Goal: Contribute content: Add original content to the website for others to see

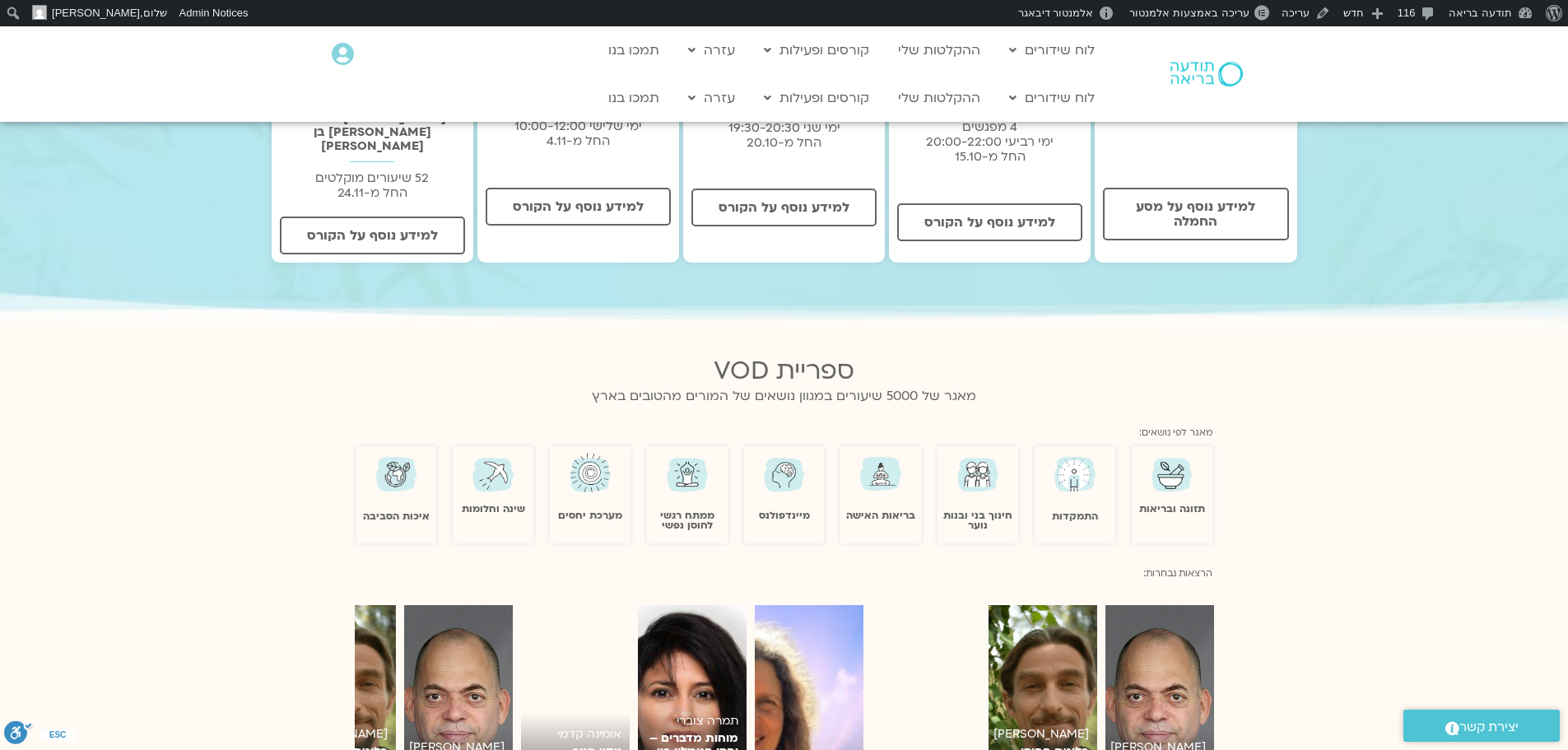
scroll to position [824, 0]
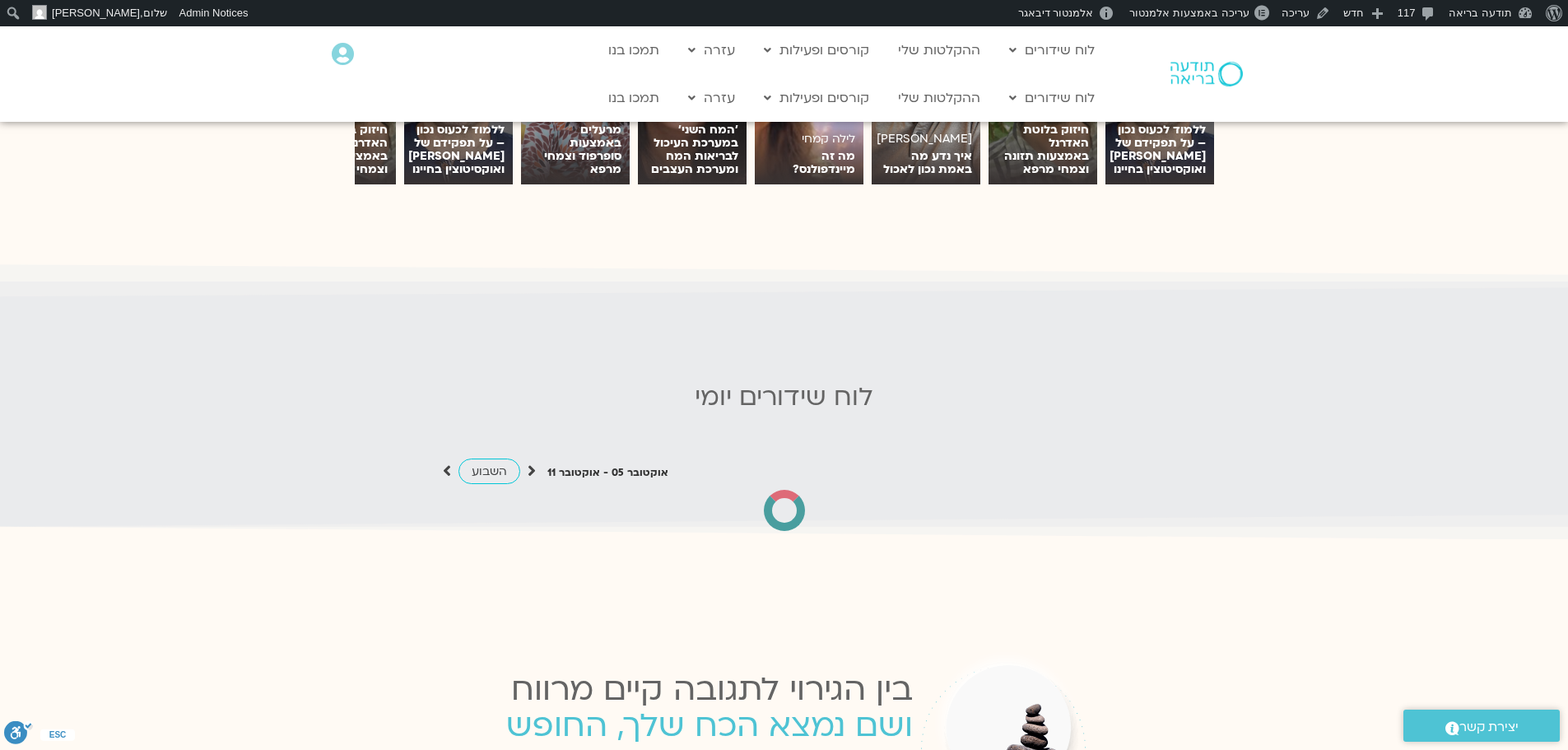
scroll to position [1482, 0]
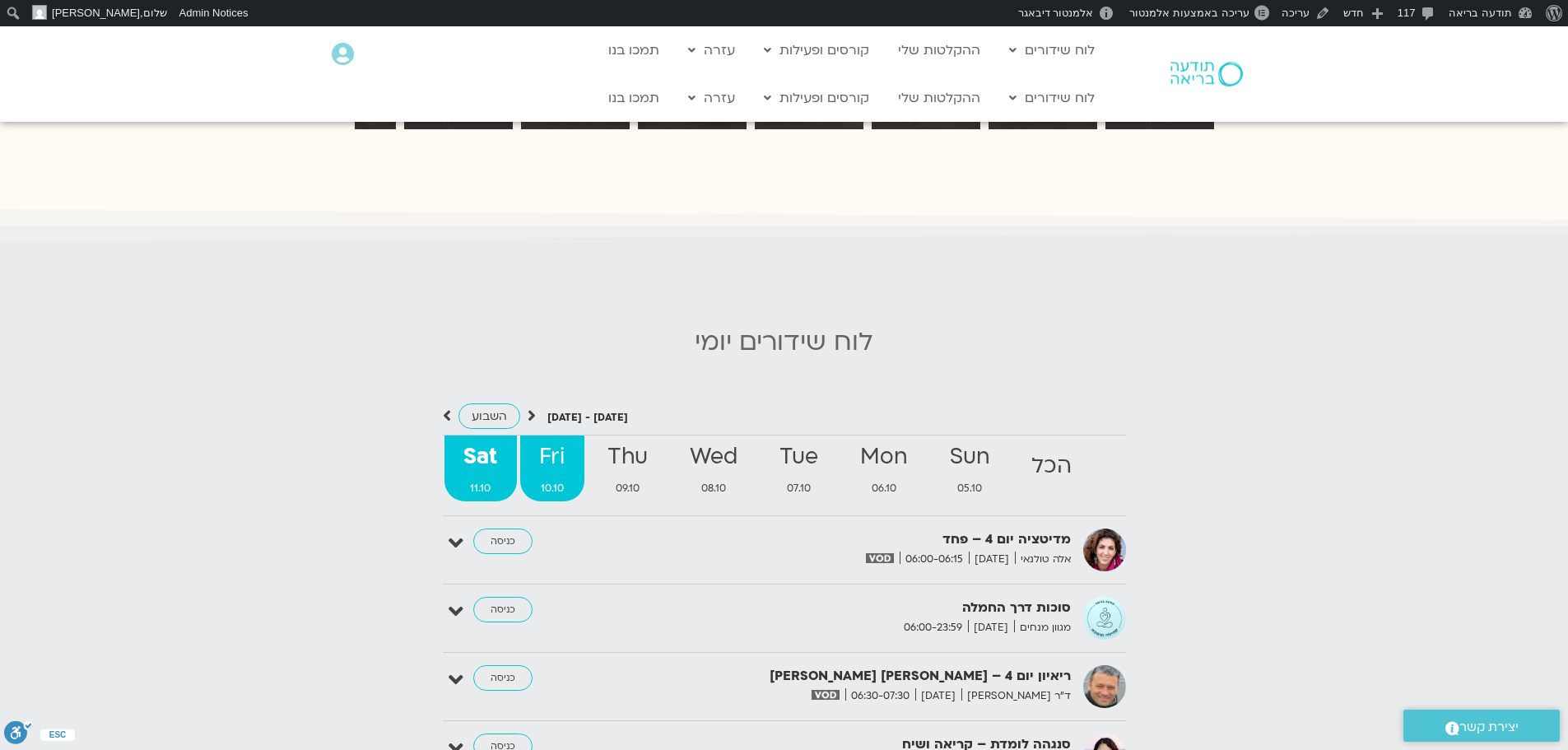
click at [543, 442] on strong "Fri" at bounding box center [553, 457] width 64 height 37
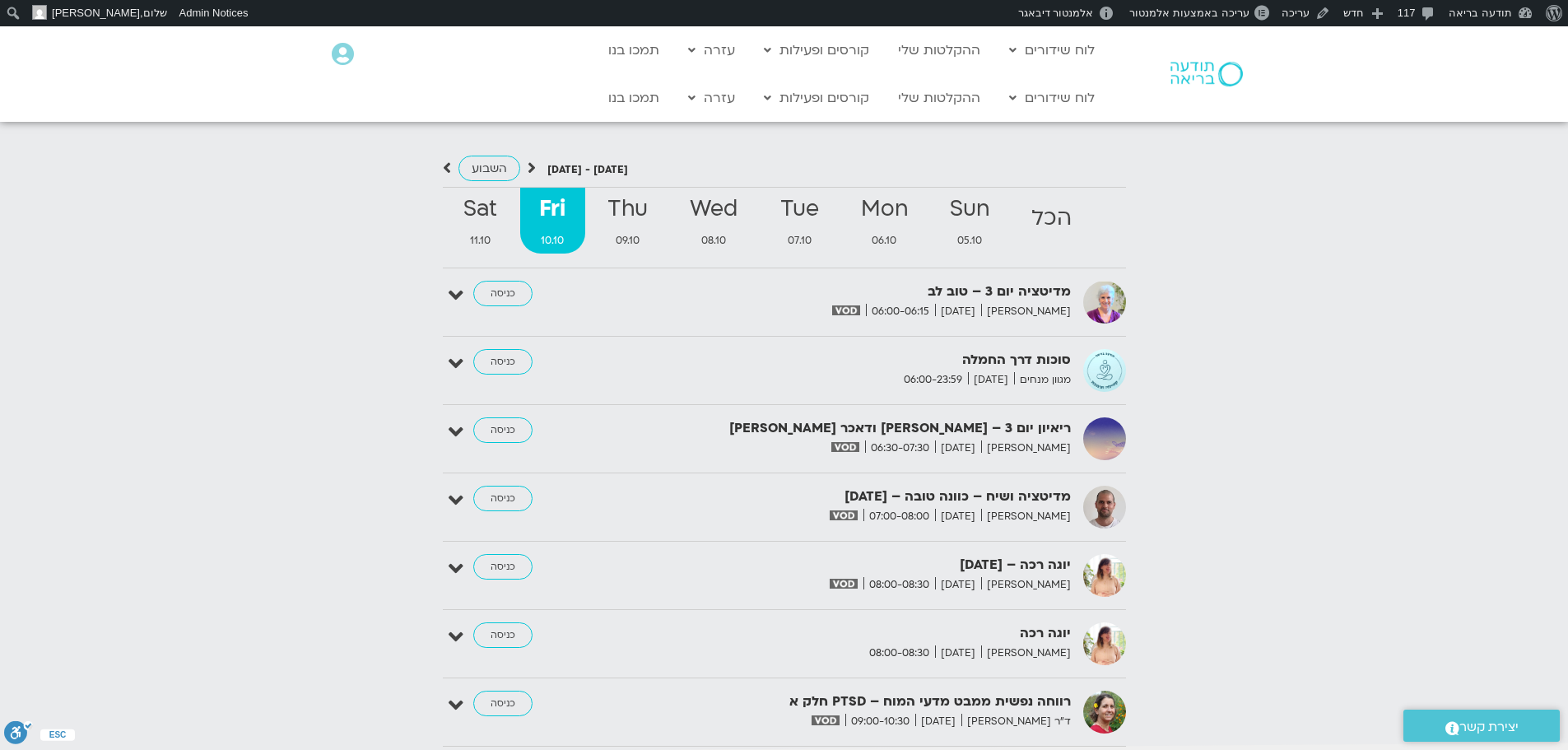
scroll to position [1729, 0]
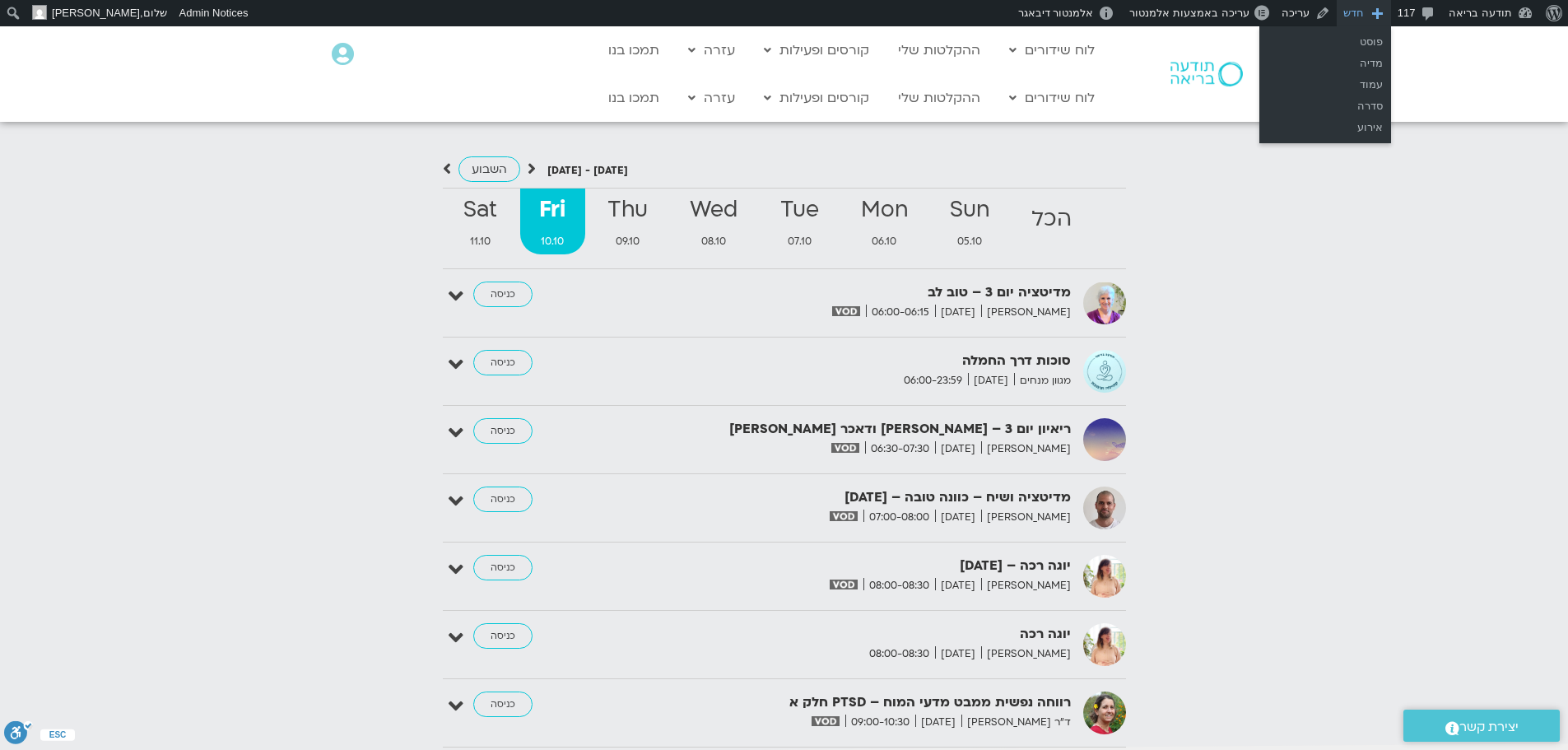
click at [1385, 13] on span "סרגל כלים" at bounding box center [1377, 11] width 16 height 23
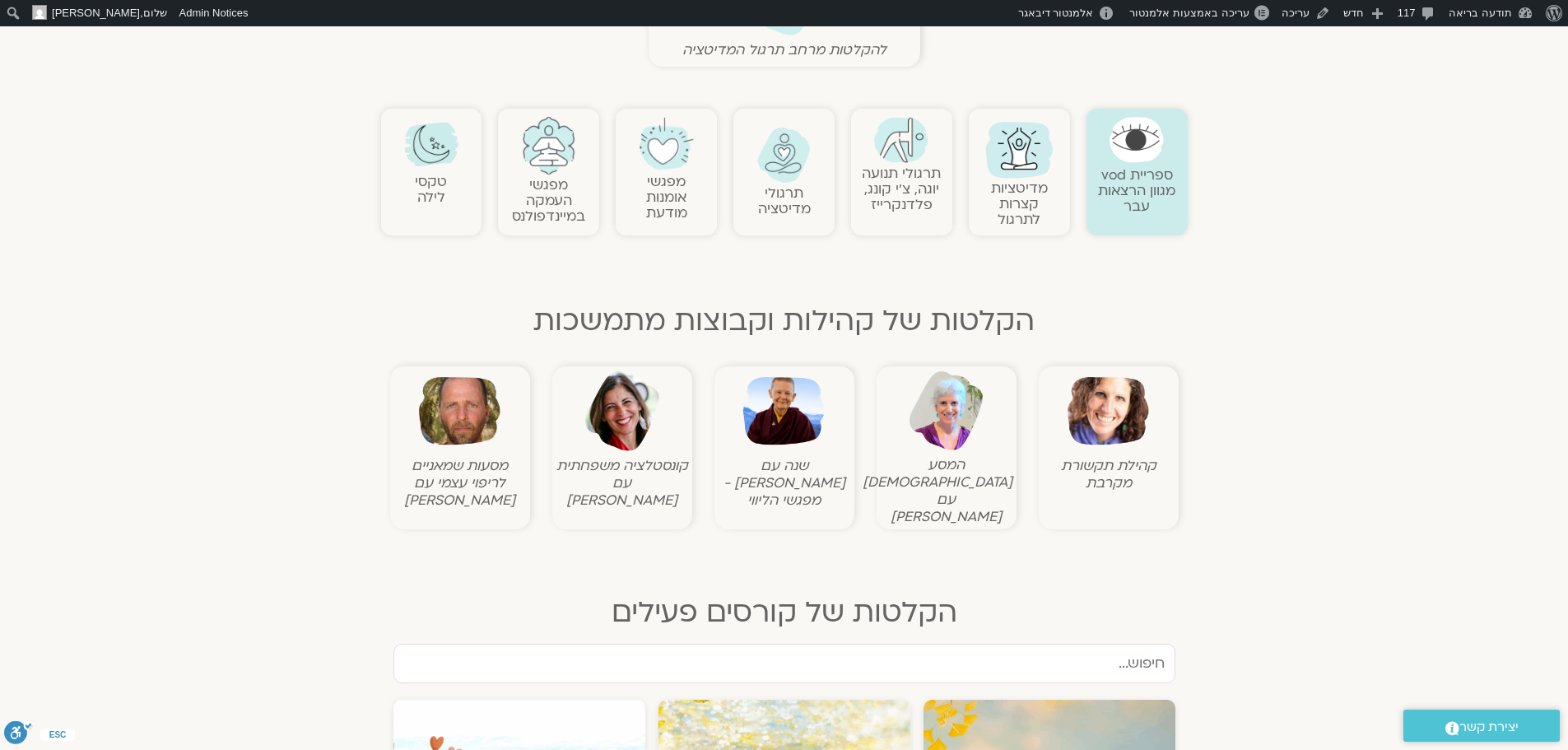
scroll to position [577, 0]
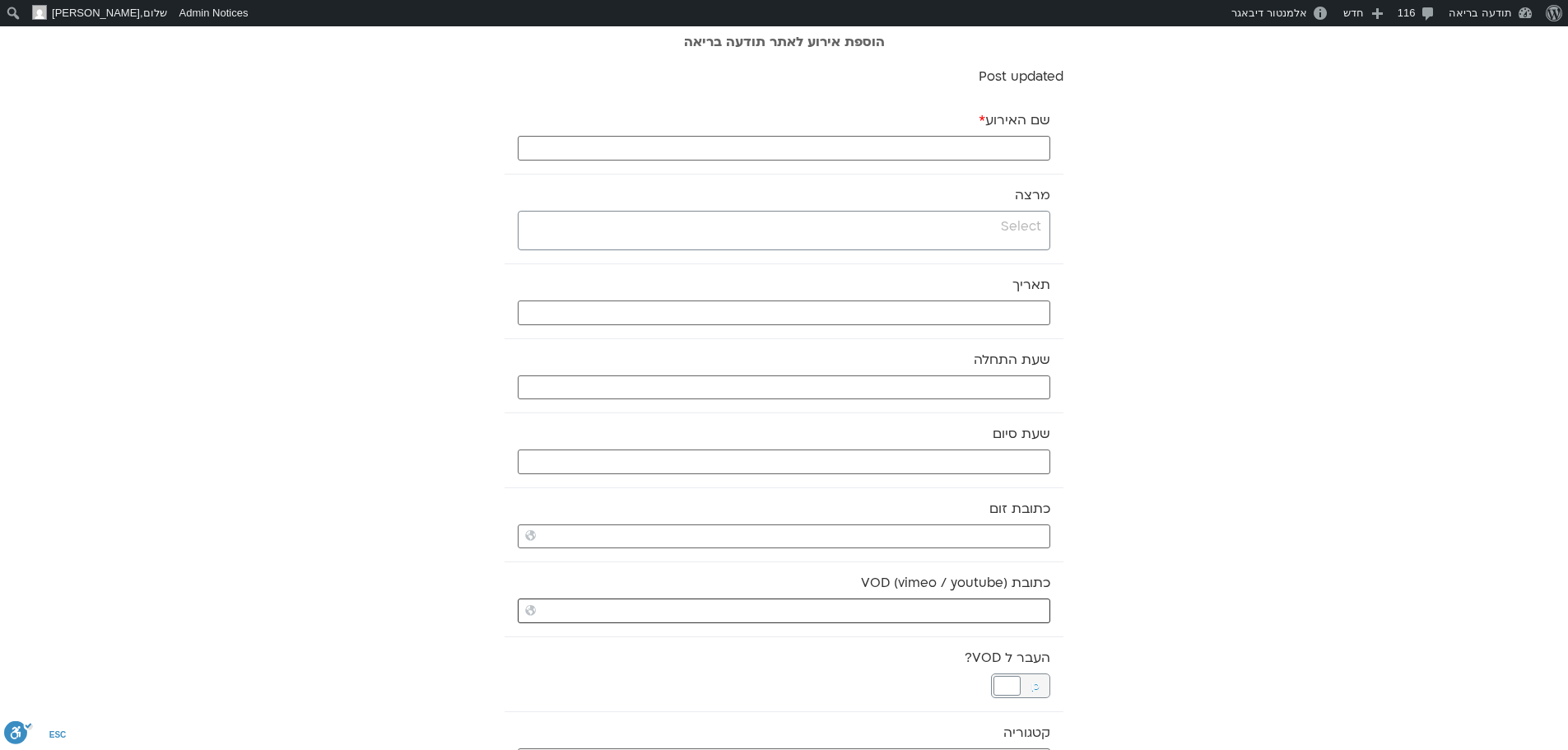
click at [984, 610] on input "כתובת VOD (vimeo / youtube)" at bounding box center [784, 610] width 533 height 25
paste input "https://stream.mux.com/4rLA6fY00JThkQ3aV20102xRPqS9iEaE3oQVlLRTipSZR4.m3u8"
type input "https://stream.mux.com/4rLA6fY00JThkQ3aV20102xRPqS9iEaE3oQVlLRTipSZR4.m3u8"
click at [1036, 235] on input "search" at bounding box center [782, 227] width 519 height 20
click at [986, 222] on input "רו" at bounding box center [782, 227] width 519 height 20
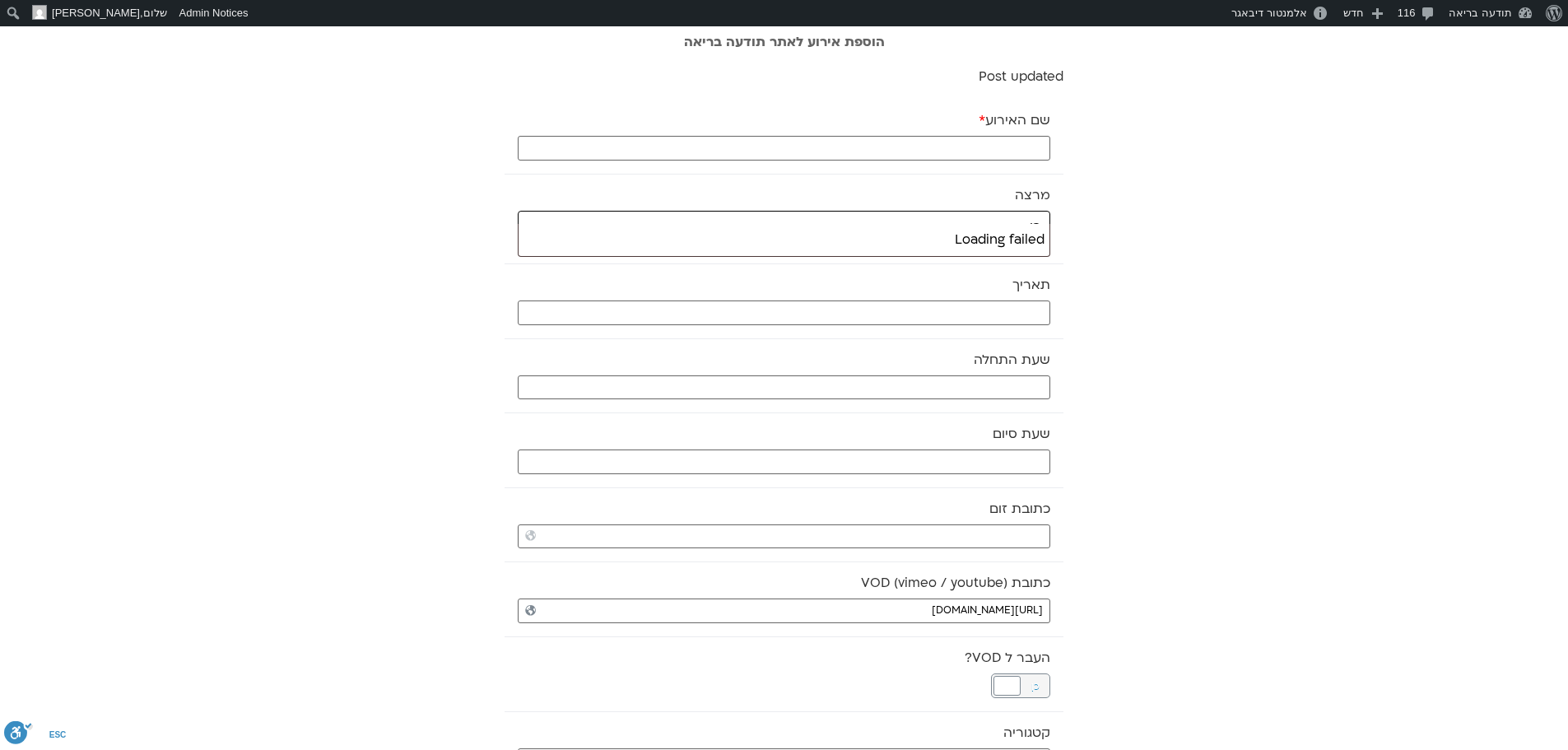
type input "רו"
click at [989, 237] on input "search" at bounding box center [782, 227] width 519 height 20
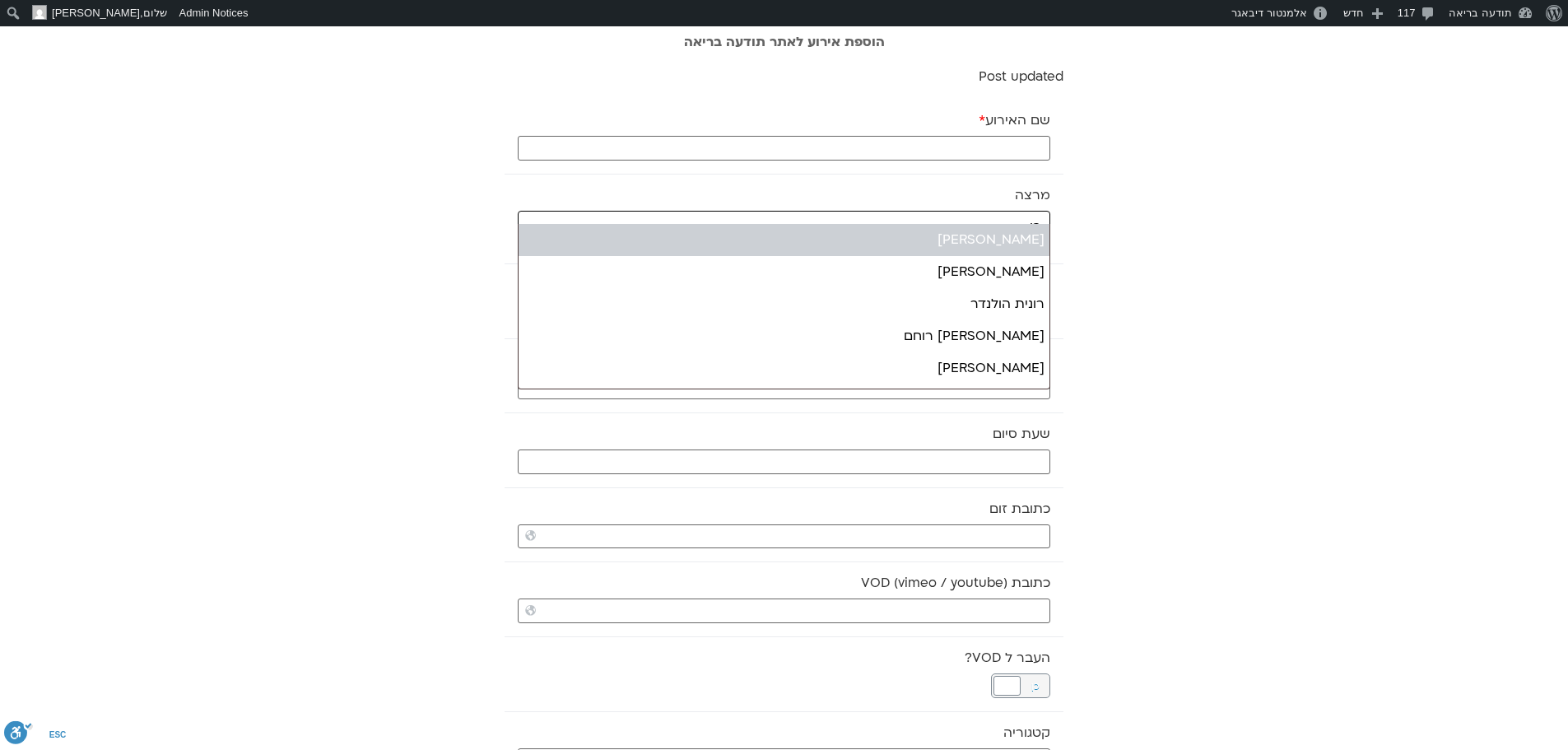
type input "רו"
select select "*****"
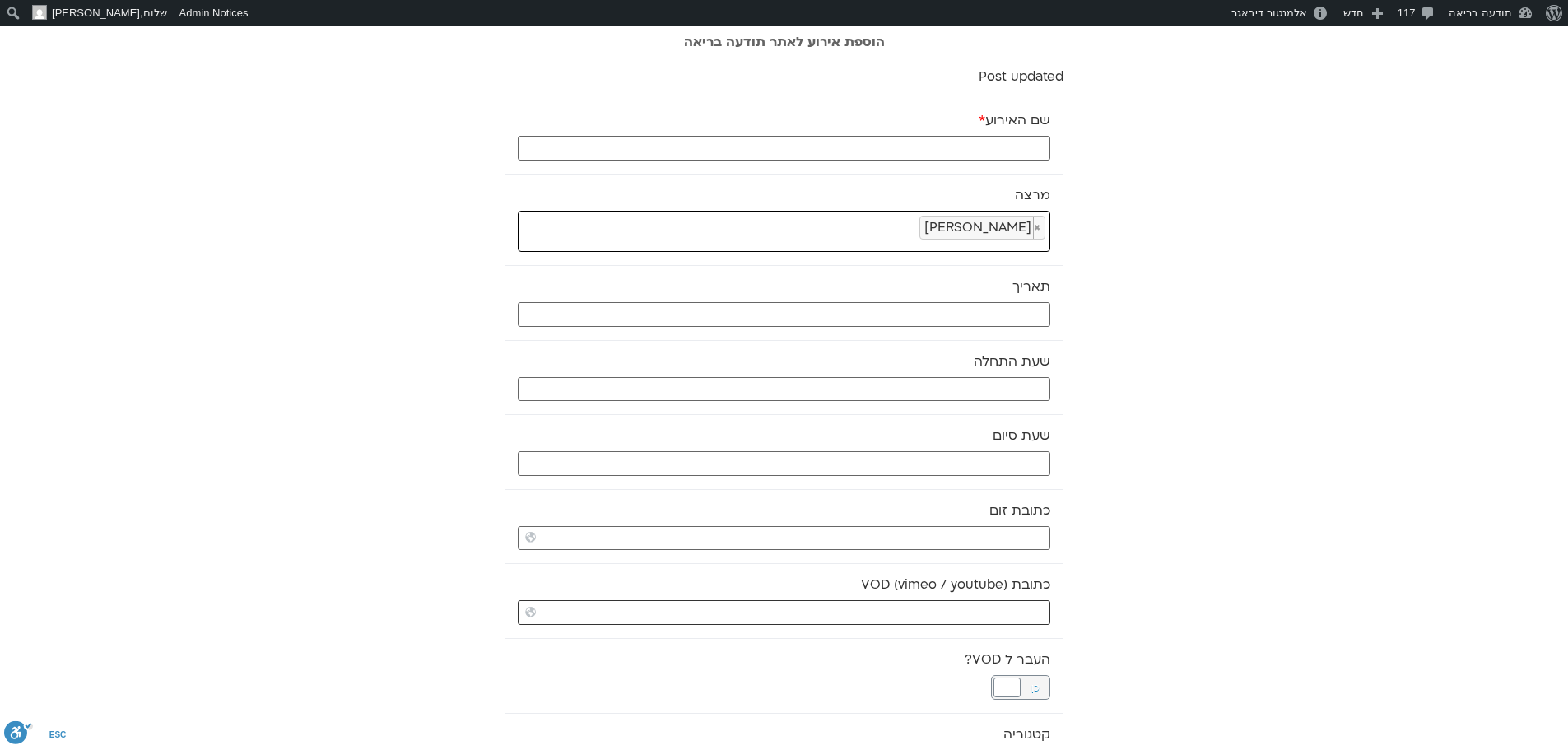
click at [1013, 619] on input "כתובת VOD (vimeo / youtube)" at bounding box center [784, 612] width 533 height 25
paste input "https://stream.mux.com/4rLA6fY00JThkQ3aV20102xRPqS9iEaE3oQVlLRTipSZR4.m3u8"
type input "https://stream.mux.com/4rLA6fY00JThkQ3aV20102xRPqS9iEaE3oQVlLRTipSZR4.m3u8"
click at [1019, 145] on input "שם האירוע *" at bounding box center [784, 148] width 533 height 25
type input "יום תרגול עם רון אלון - 10.10.25"
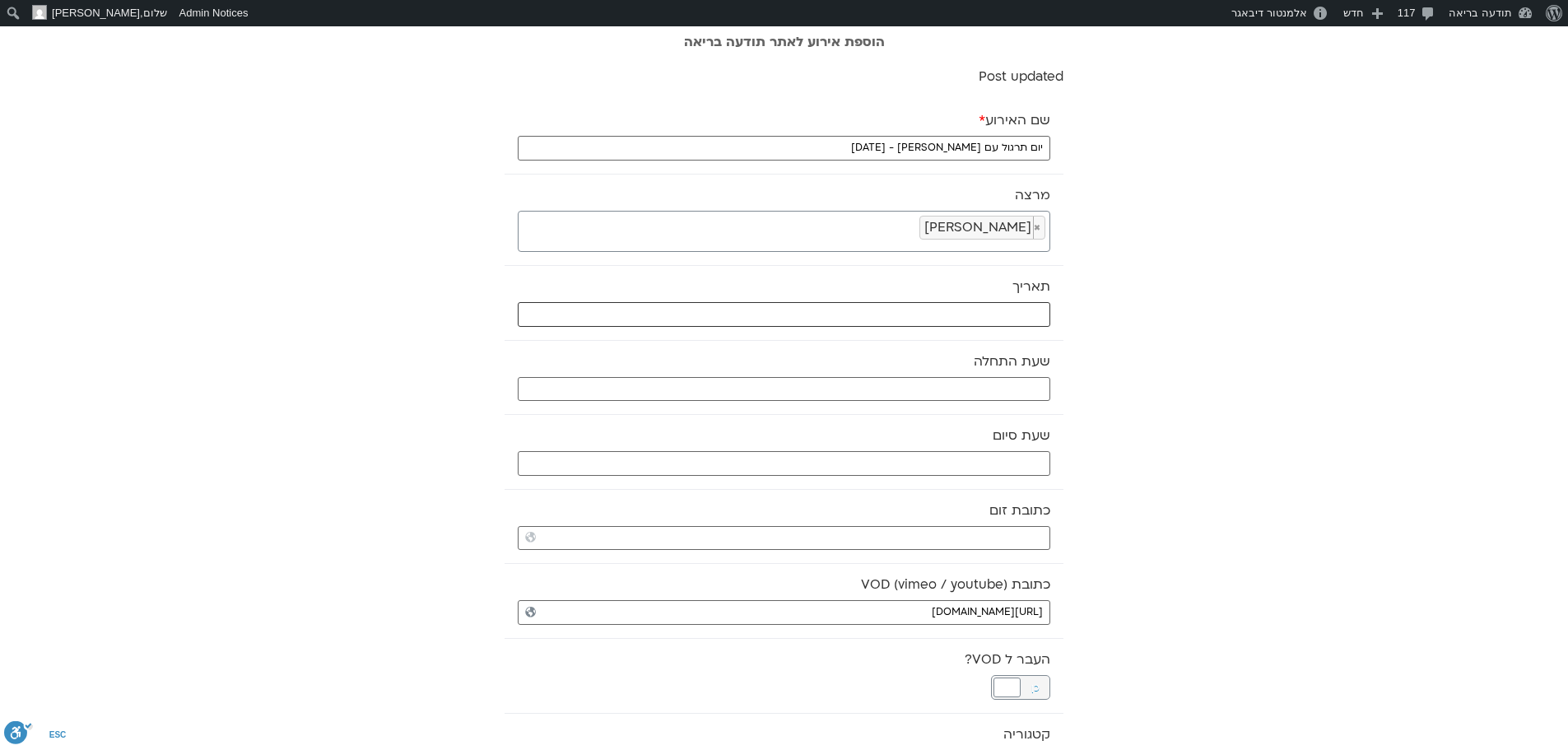
click at [1019, 309] on input "text" at bounding box center [784, 314] width 533 height 25
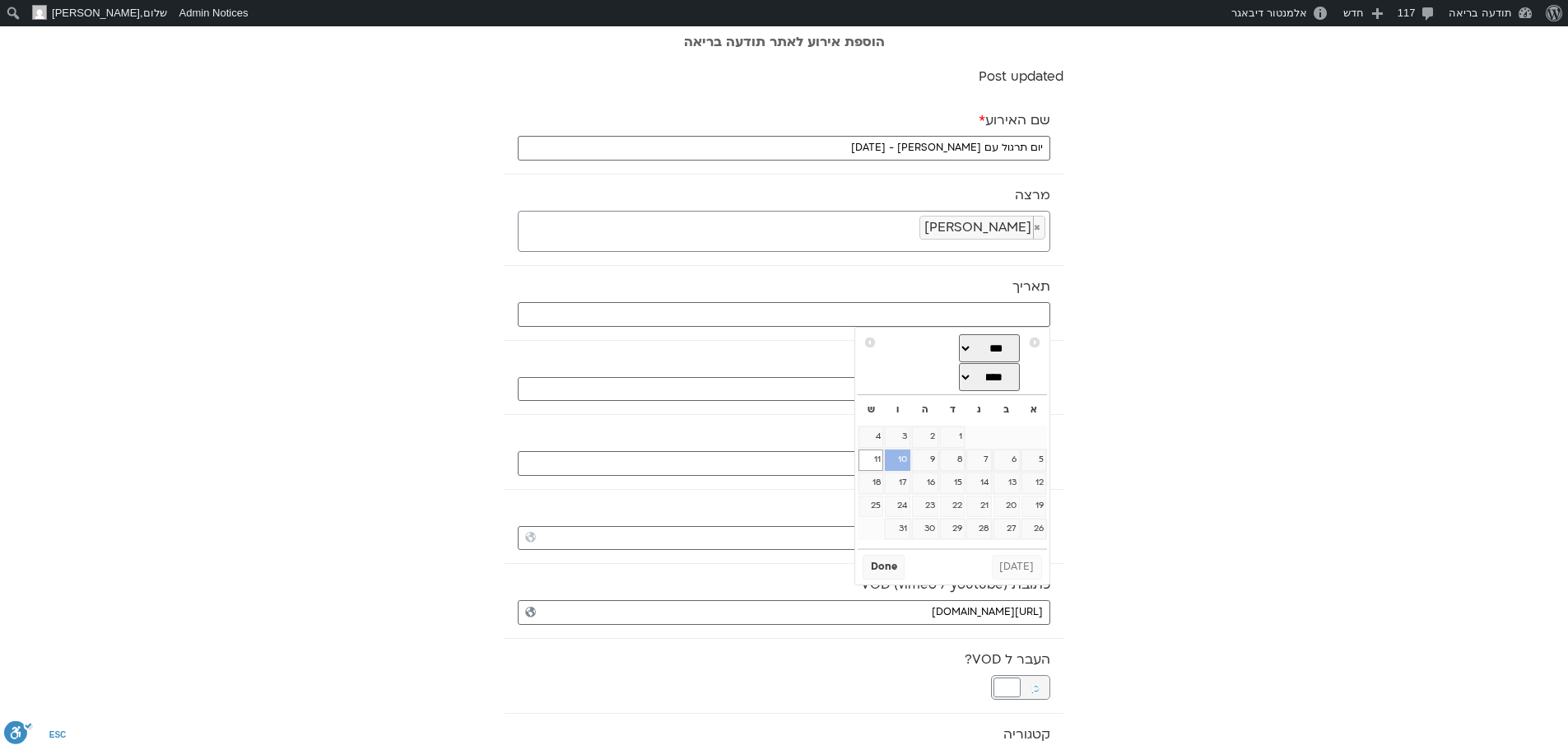
click at [901, 459] on link "10" at bounding box center [897, 460] width 25 height 21
type input "10/10/2025"
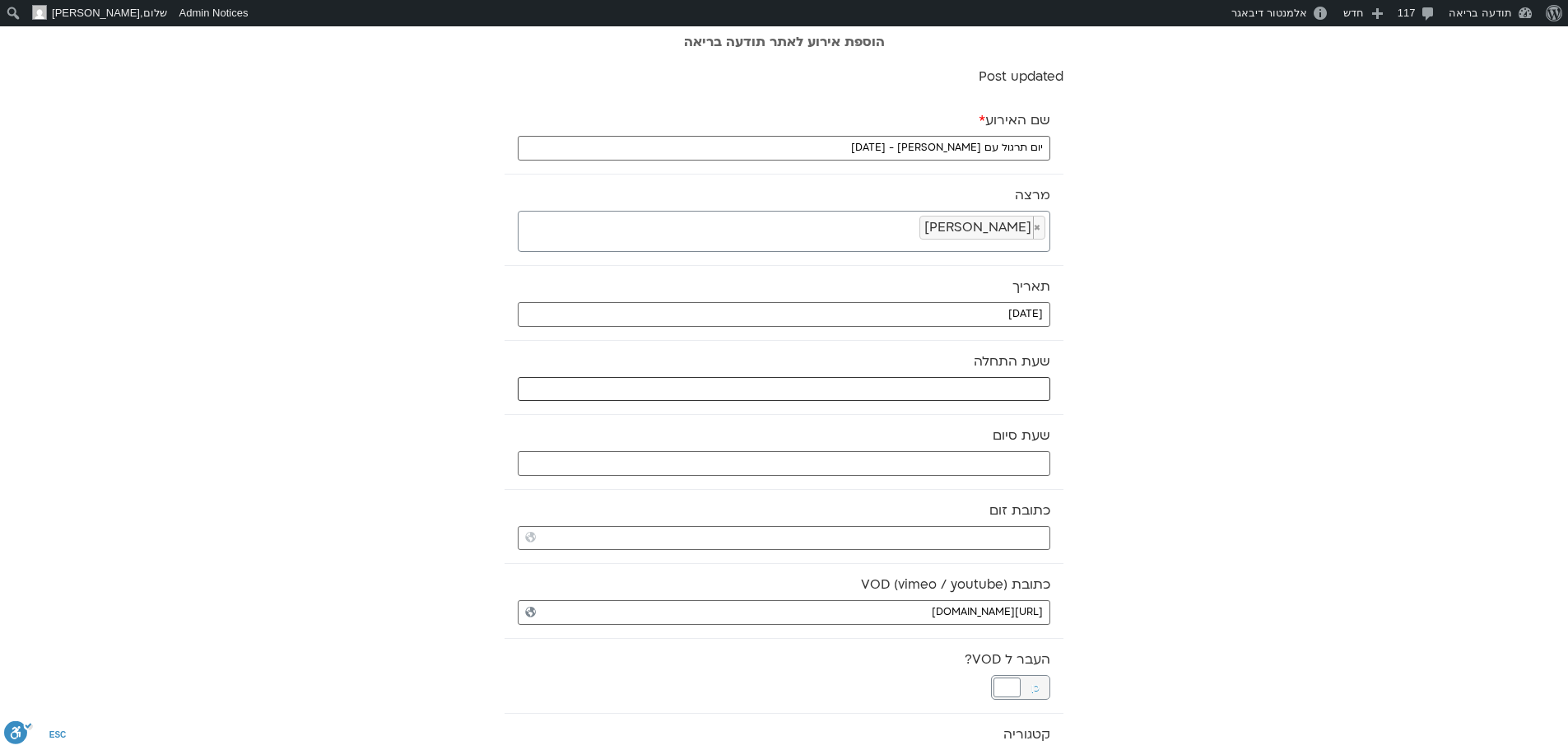
click at [933, 390] on input "text" at bounding box center [784, 389] width 533 height 25
click at [939, 442] on select "** ** ** ** ** ** ** ** ** ** ** ** ** ** ** ** ** ** ** ** ** ** ** **" at bounding box center [927, 447] width 53 height 28
type input "09:00"
select select "*"
click at [902, 496] on button "Select" at bounding box center [886, 488] width 46 height 25
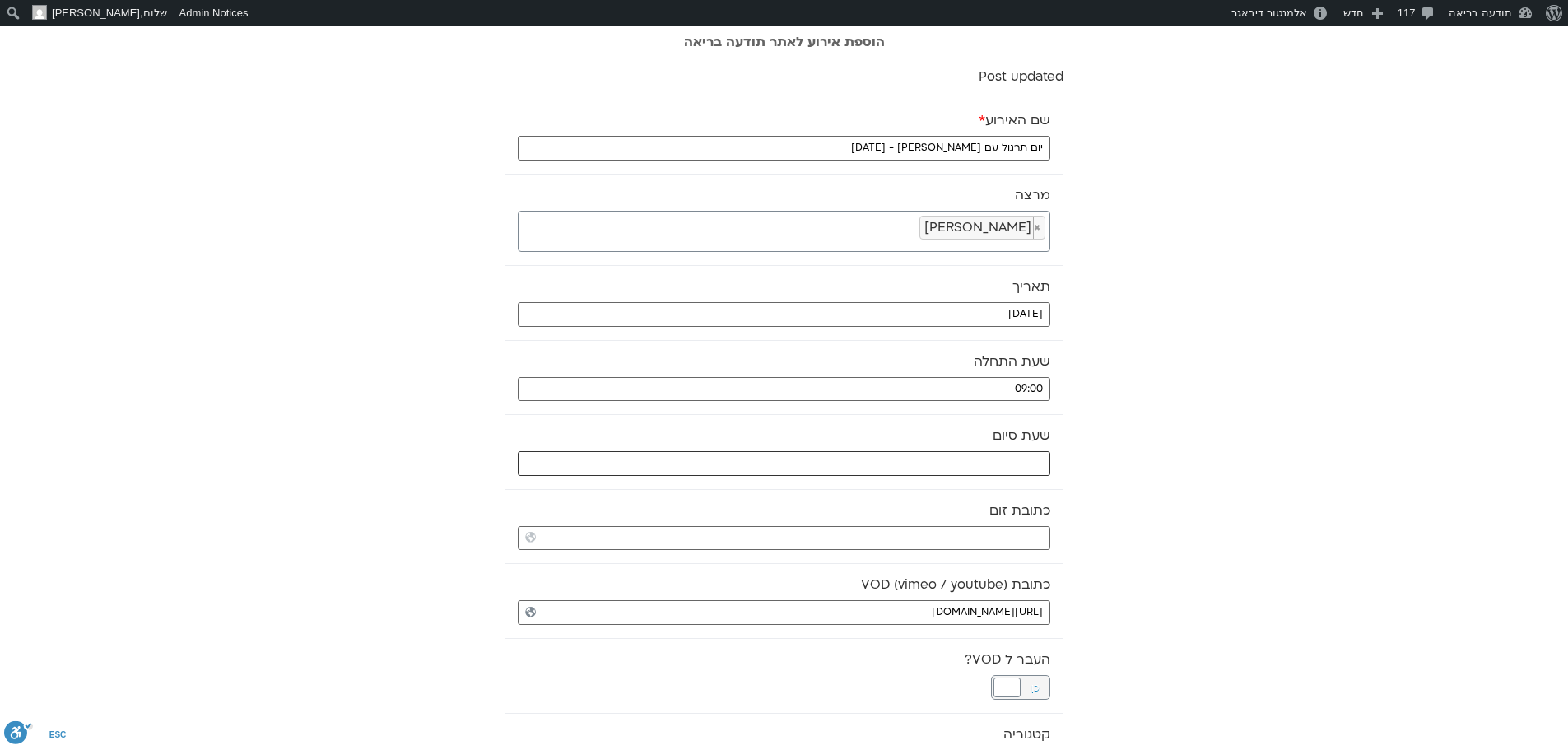
click at [940, 466] on input "text" at bounding box center [784, 463] width 533 height 25
click at [937, 521] on select "** ** ** ** ** ** ** ** ** ** ** ** ** ** ** ** ** ** ** ** ** ** ** **" at bounding box center [927, 522] width 53 height 28
type input "13:00"
select select "**"
drag, startPoint x: 899, startPoint y: 562, endPoint x: 1118, endPoint y: 435, distance: 253.2
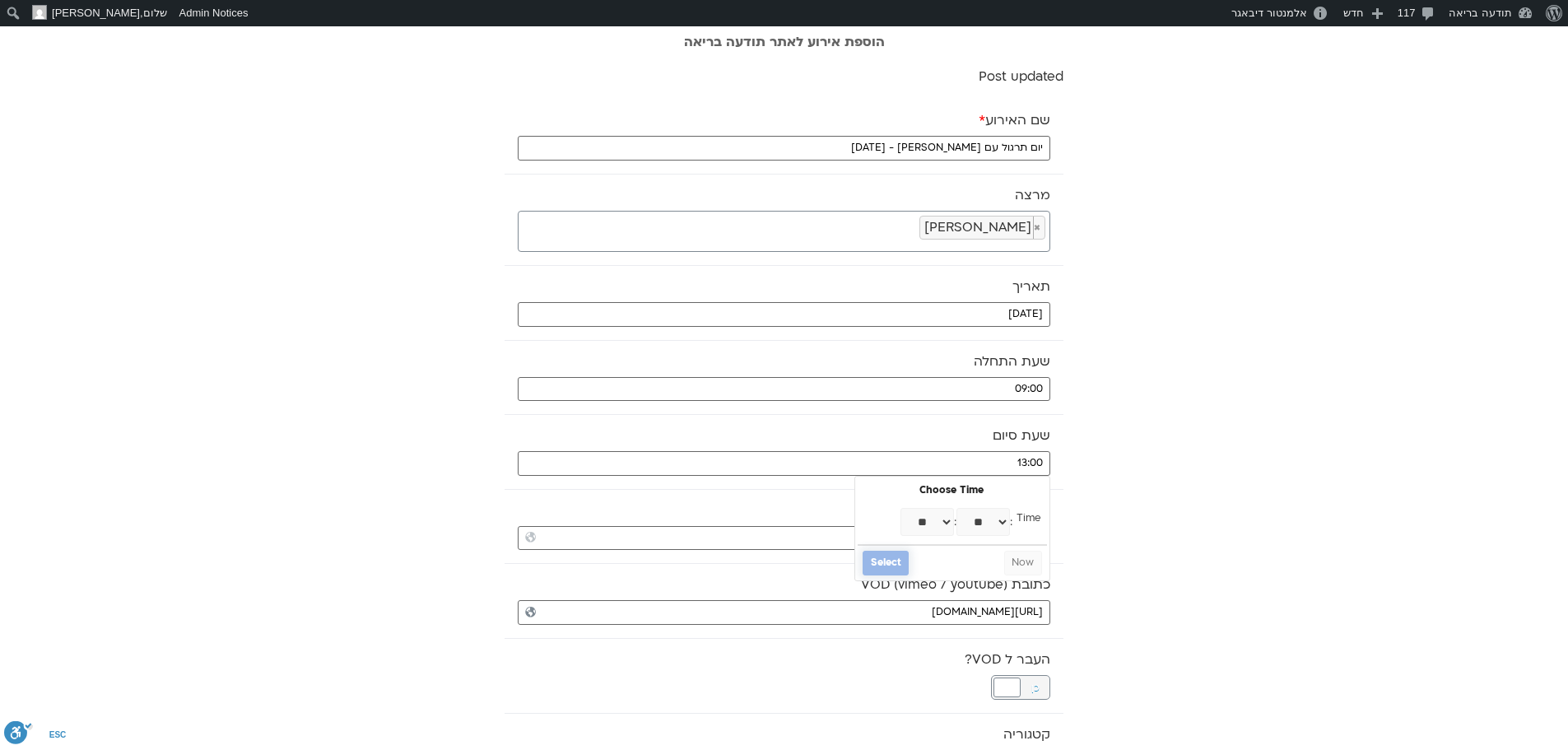
click at [900, 561] on button "Select" at bounding box center [886, 563] width 46 height 25
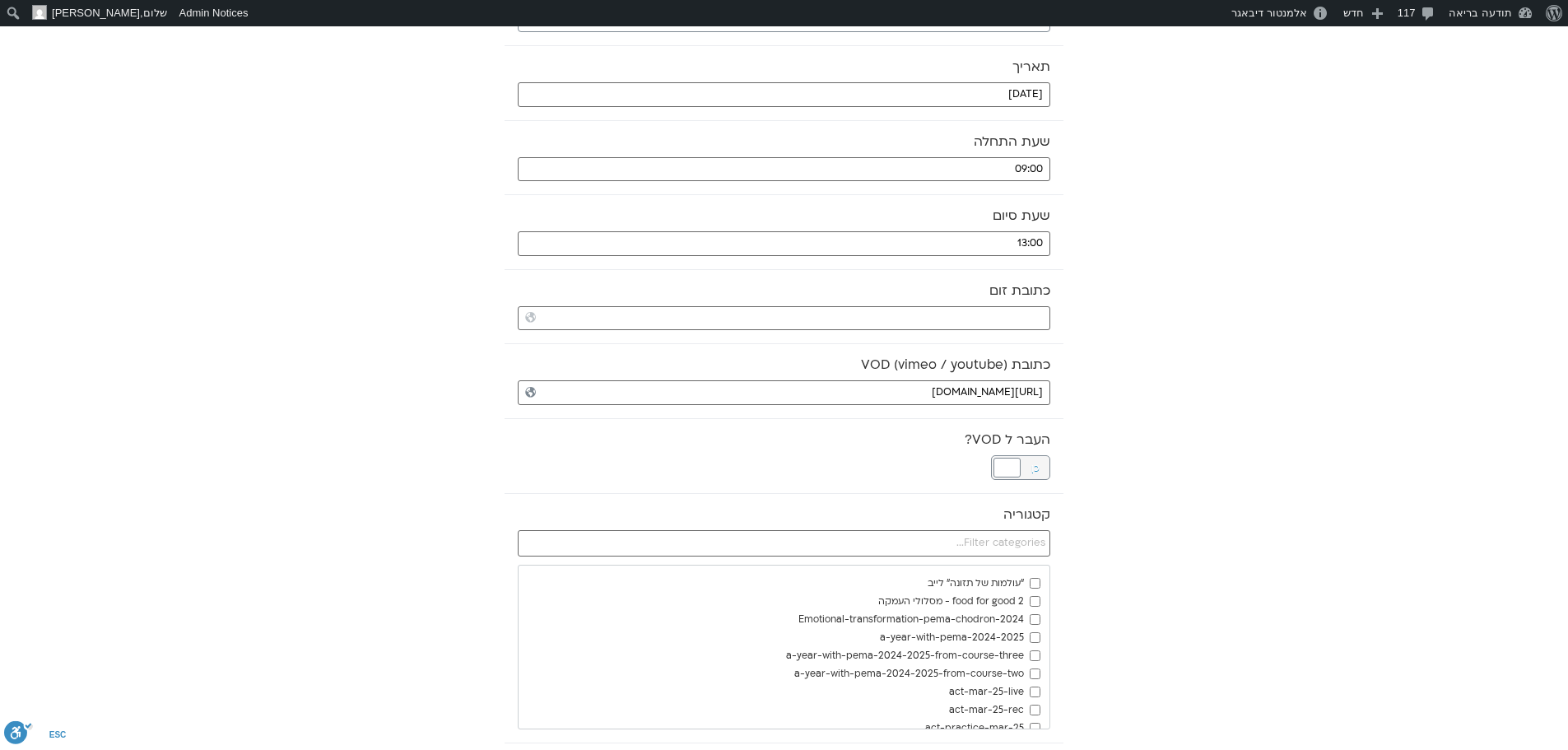
scroll to position [247, 0]
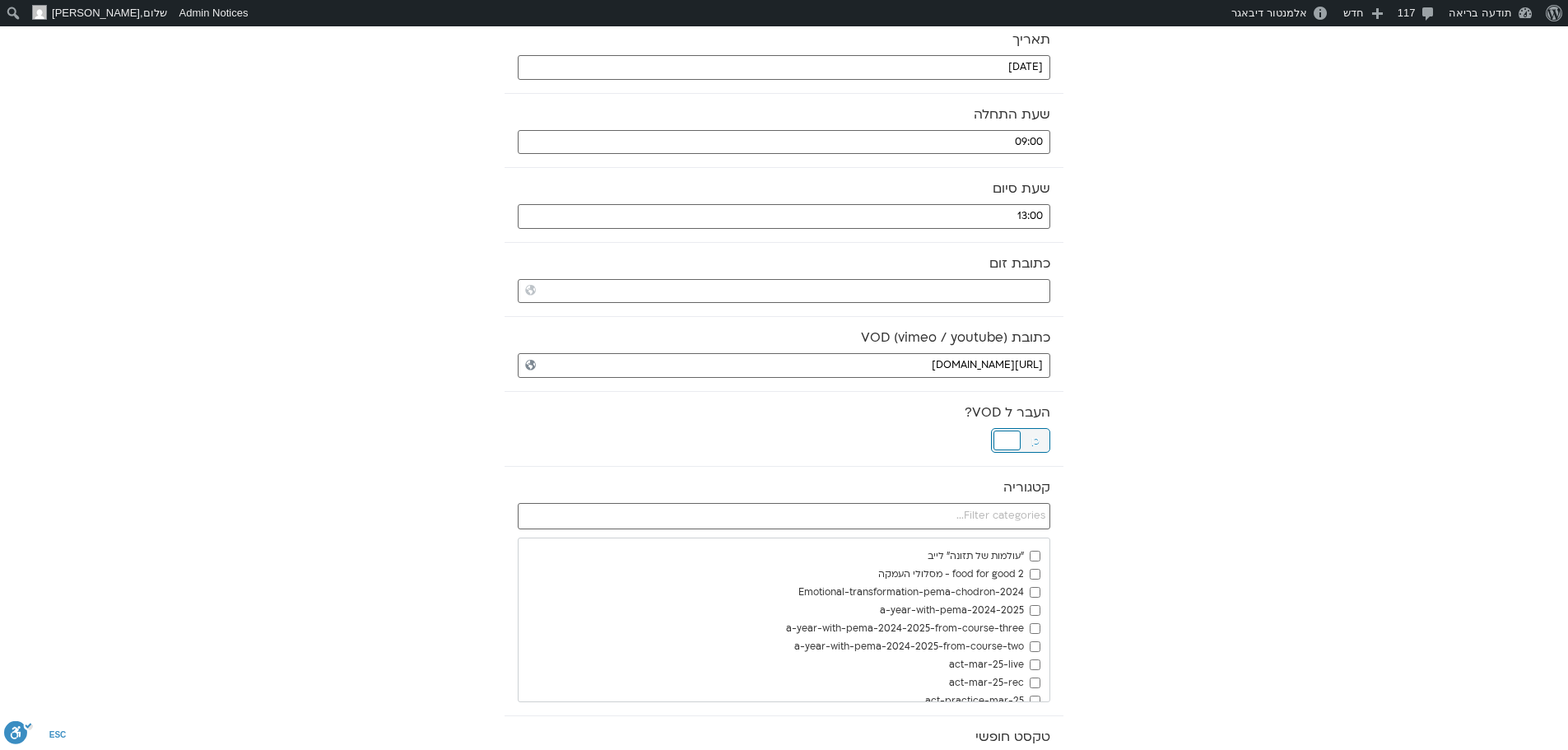
click at [1004, 443] on div at bounding box center [1008, 440] width 27 height 19
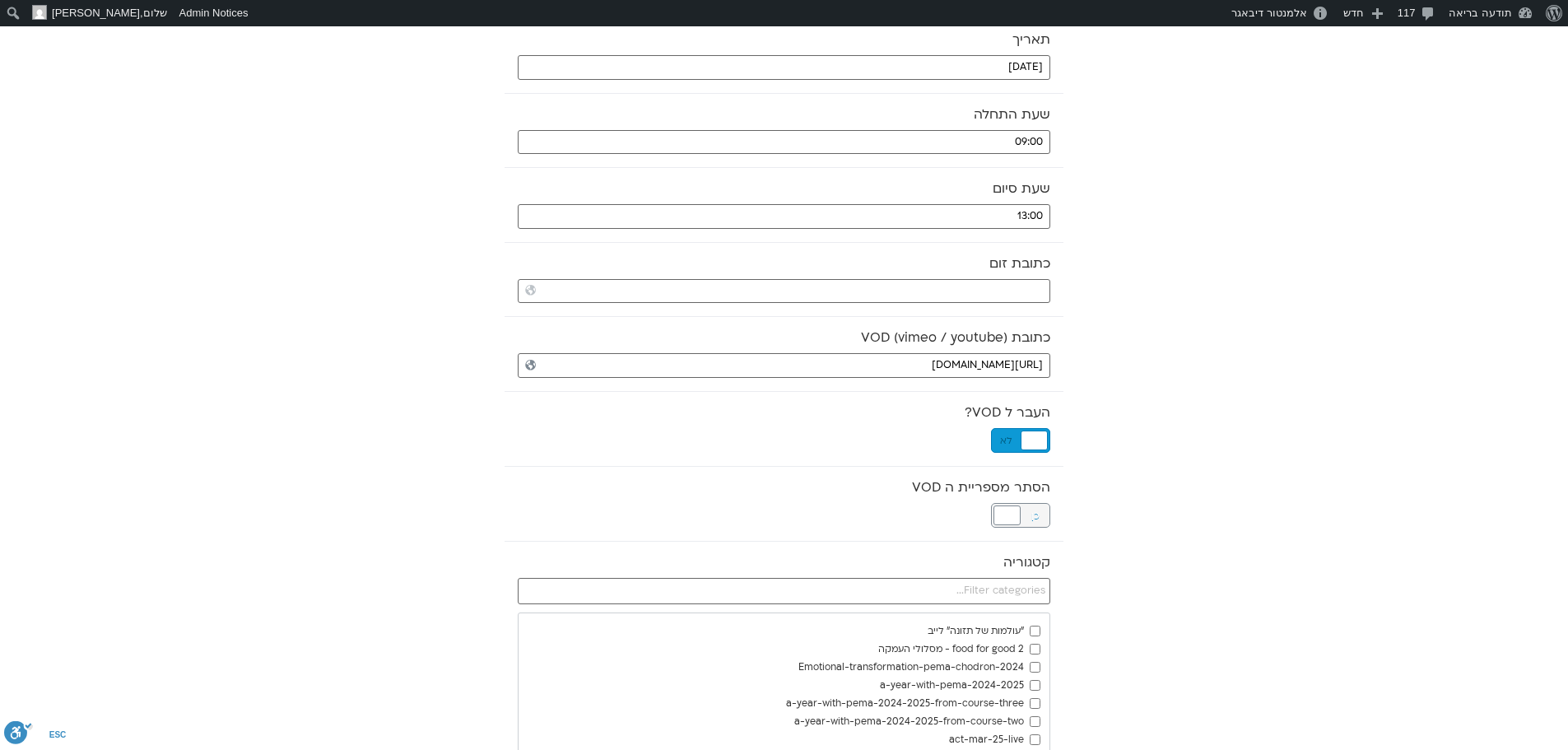
drag, startPoint x: 1007, startPoint y: 517, endPoint x: 1051, endPoint y: 499, distance: 47.5
click at [1008, 517] on div at bounding box center [1008, 515] width 27 height 19
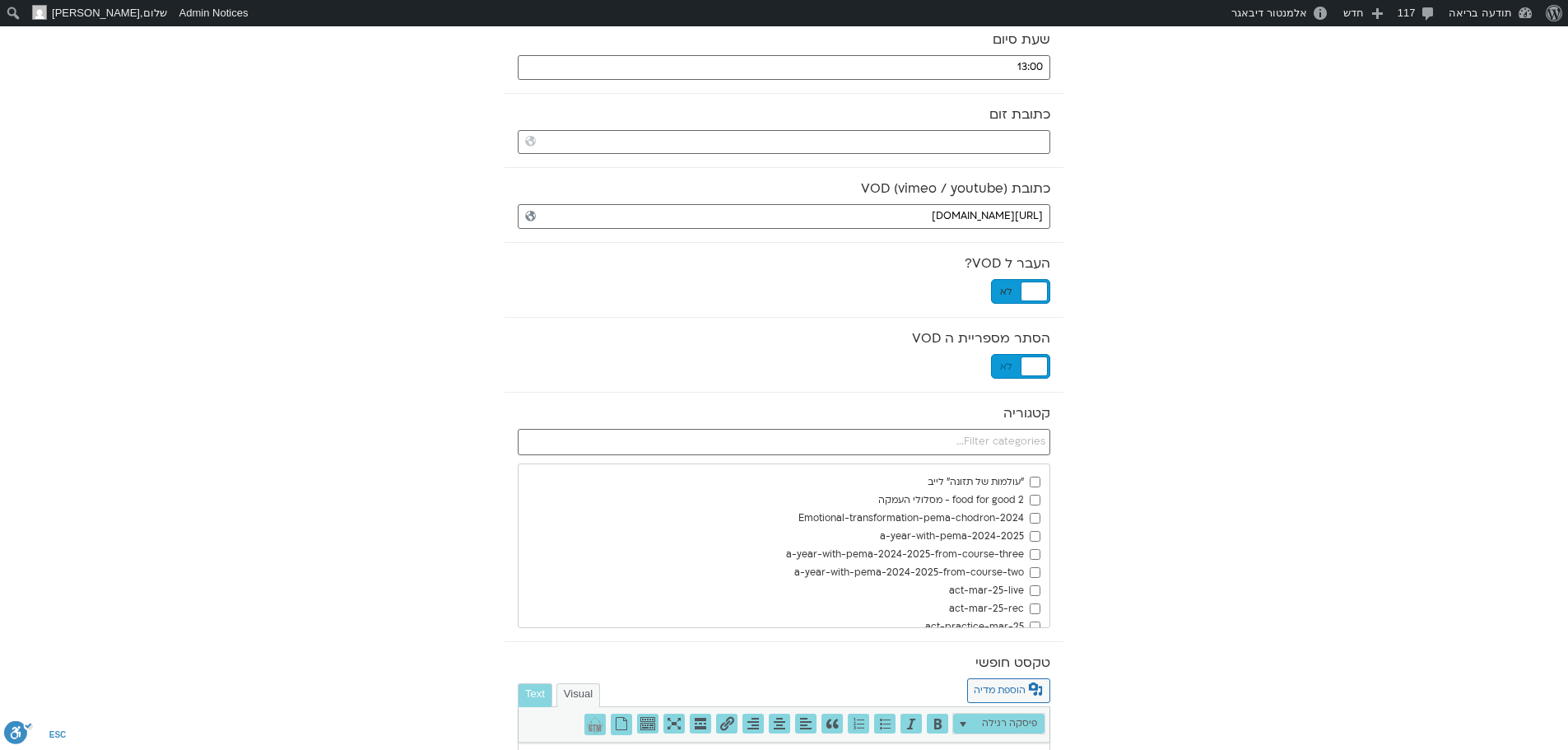
scroll to position [412, 0]
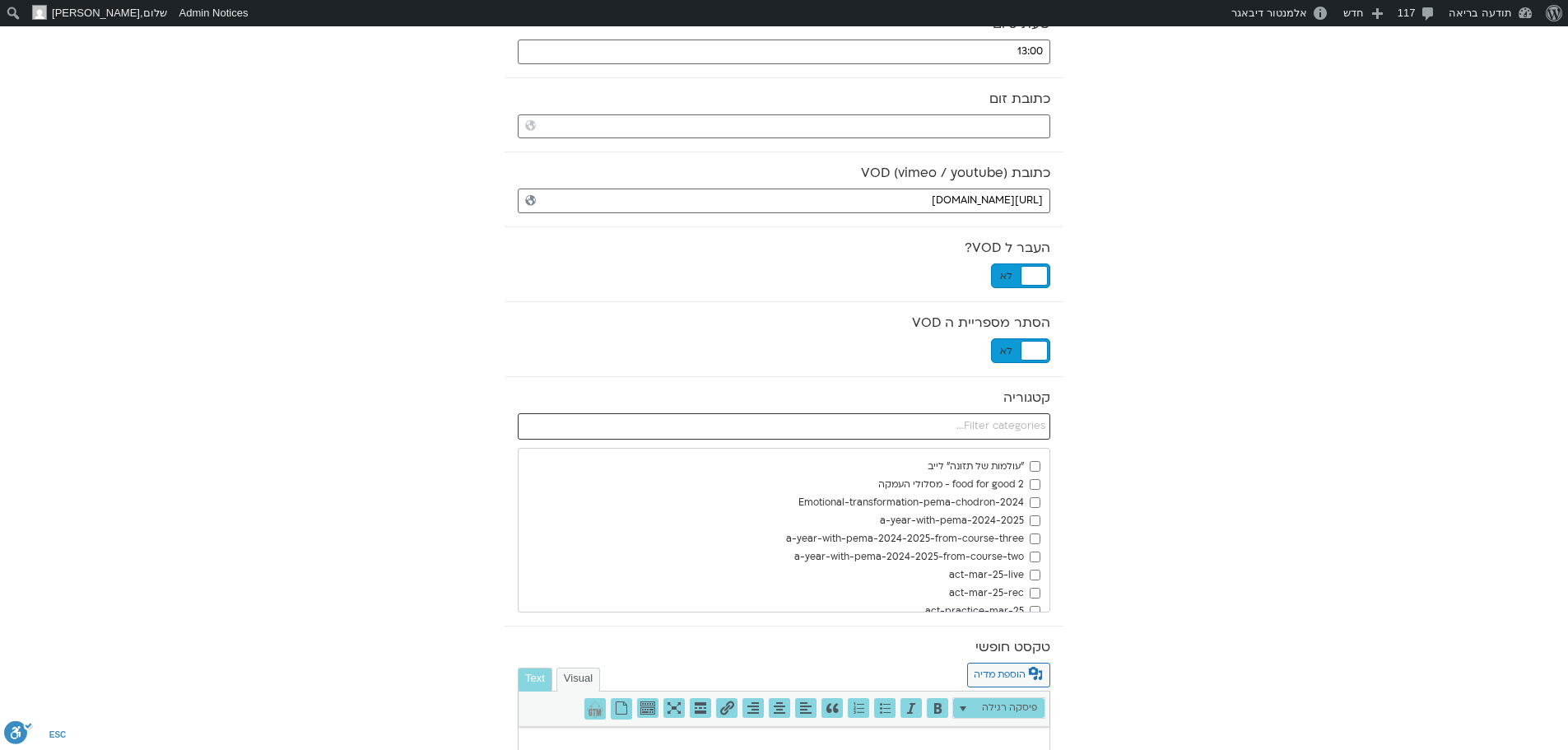
click at [1005, 433] on input "text" at bounding box center [784, 426] width 533 height 26
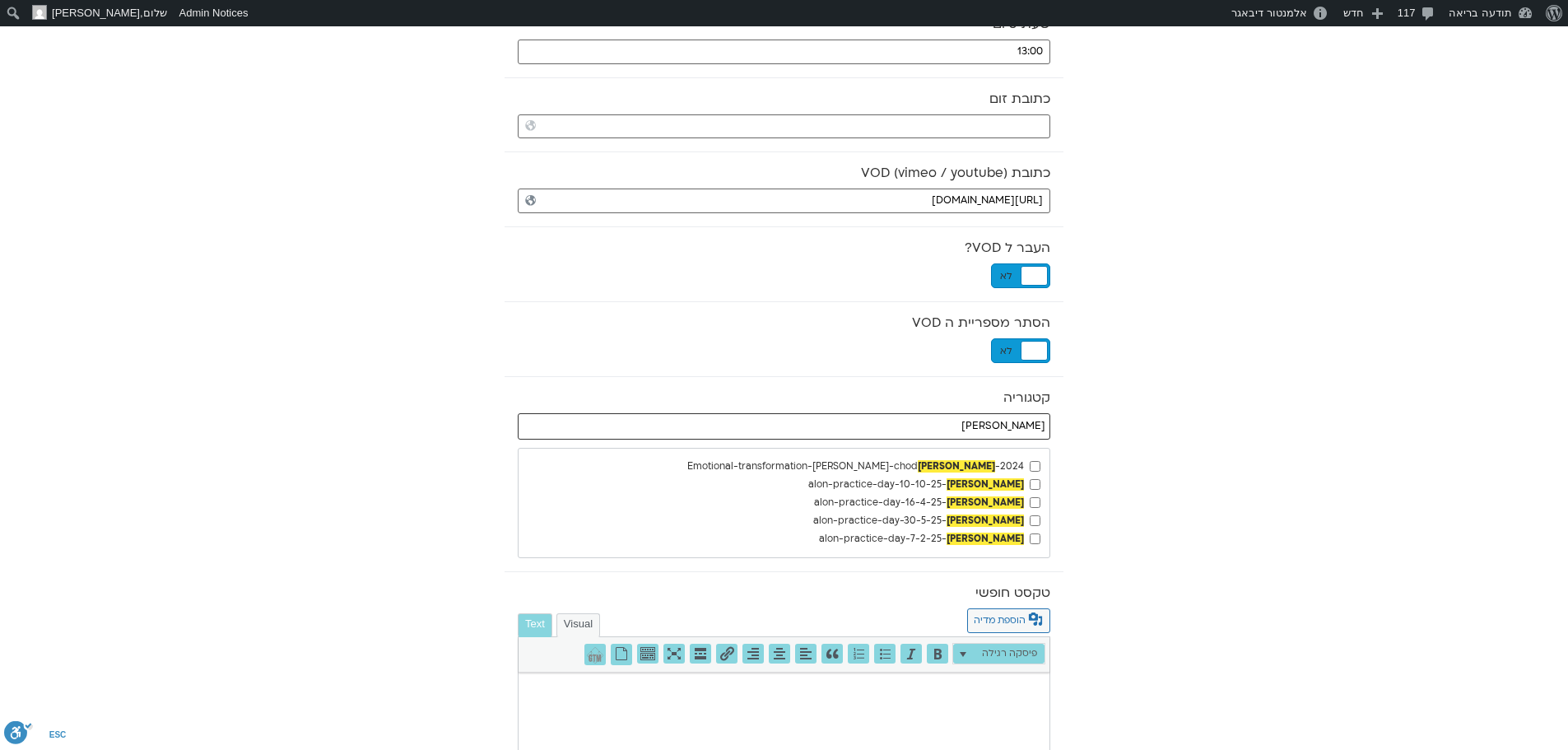
type input "RON"
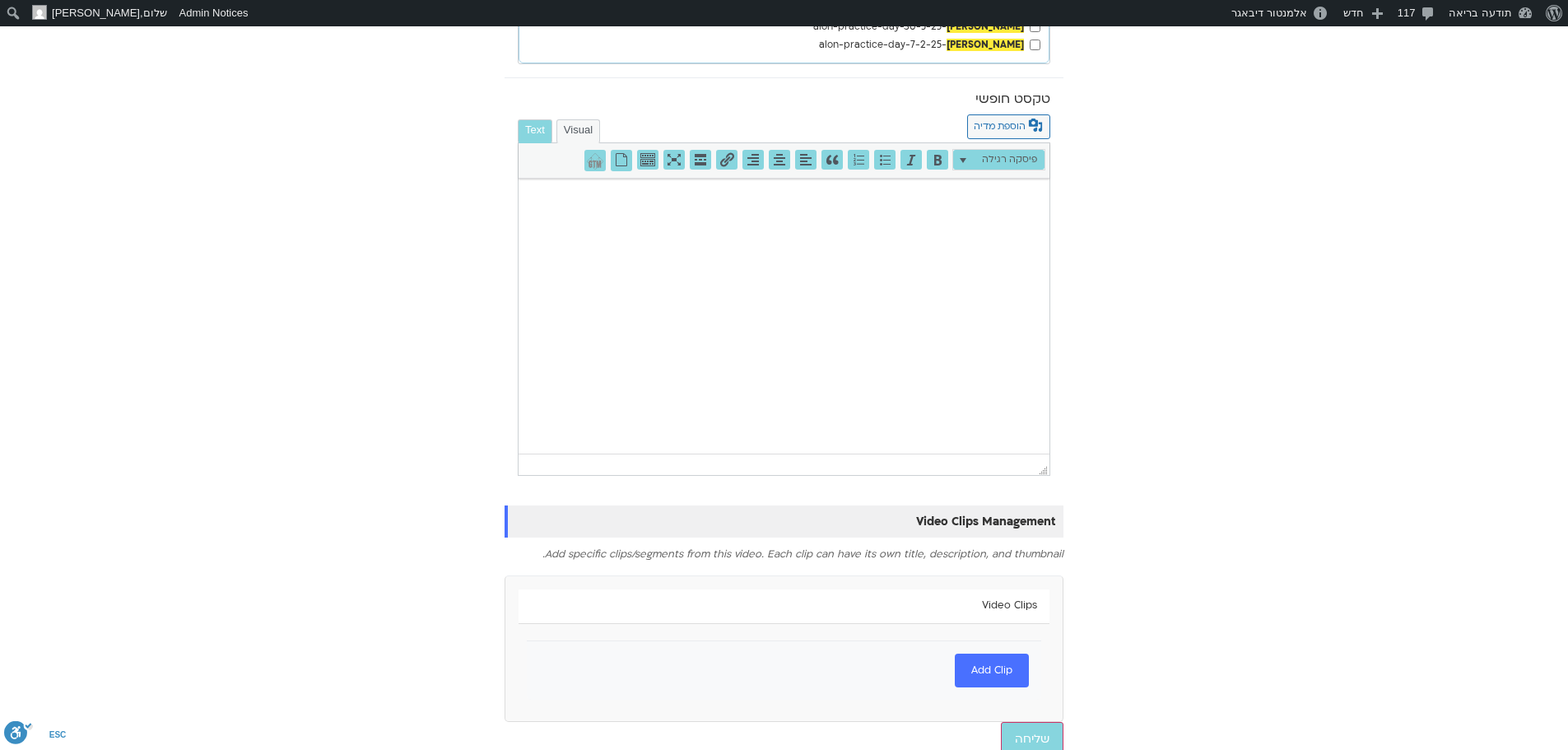
scroll to position [921, 0]
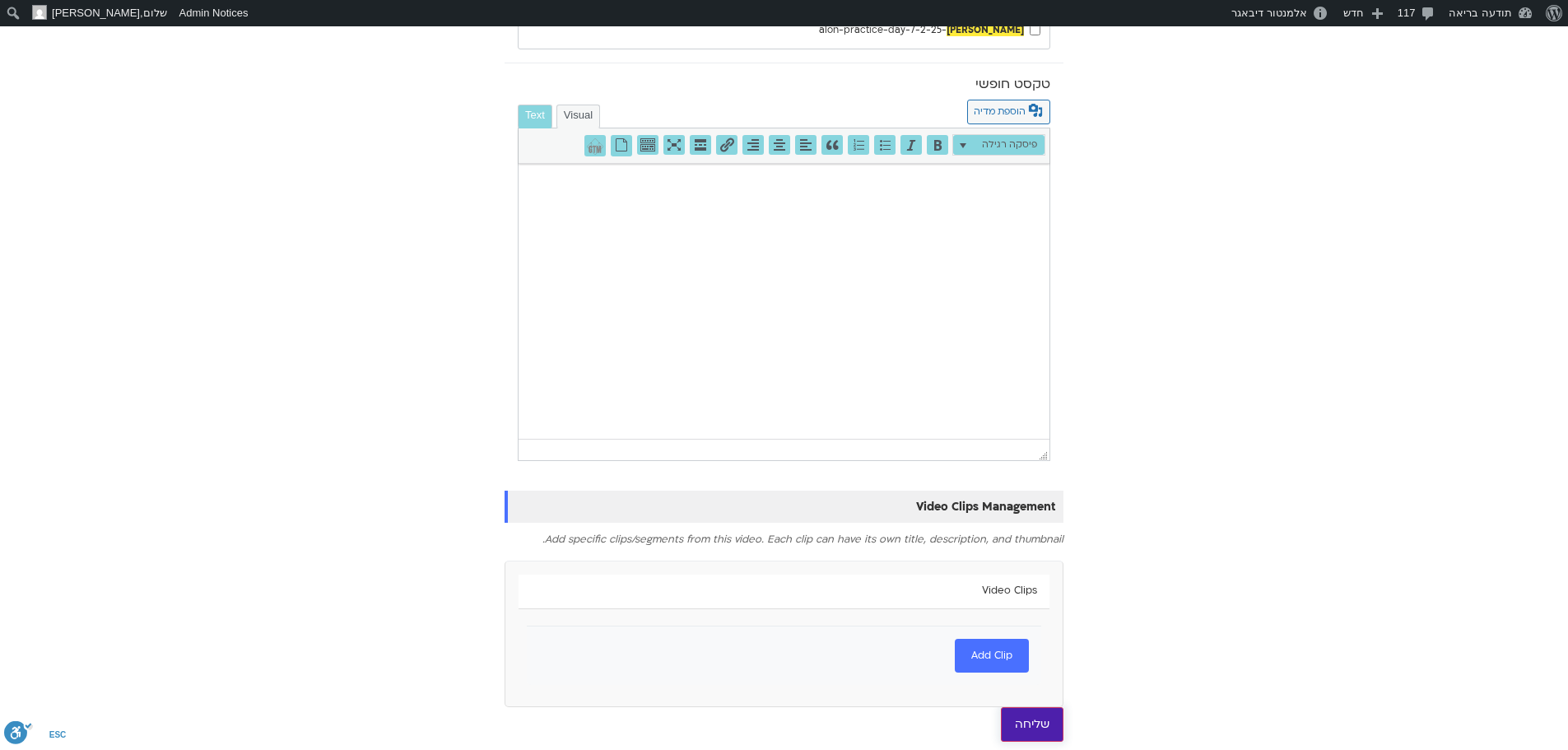
click at [1038, 722] on input "שליחה" at bounding box center [1032, 725] width 63 height 35
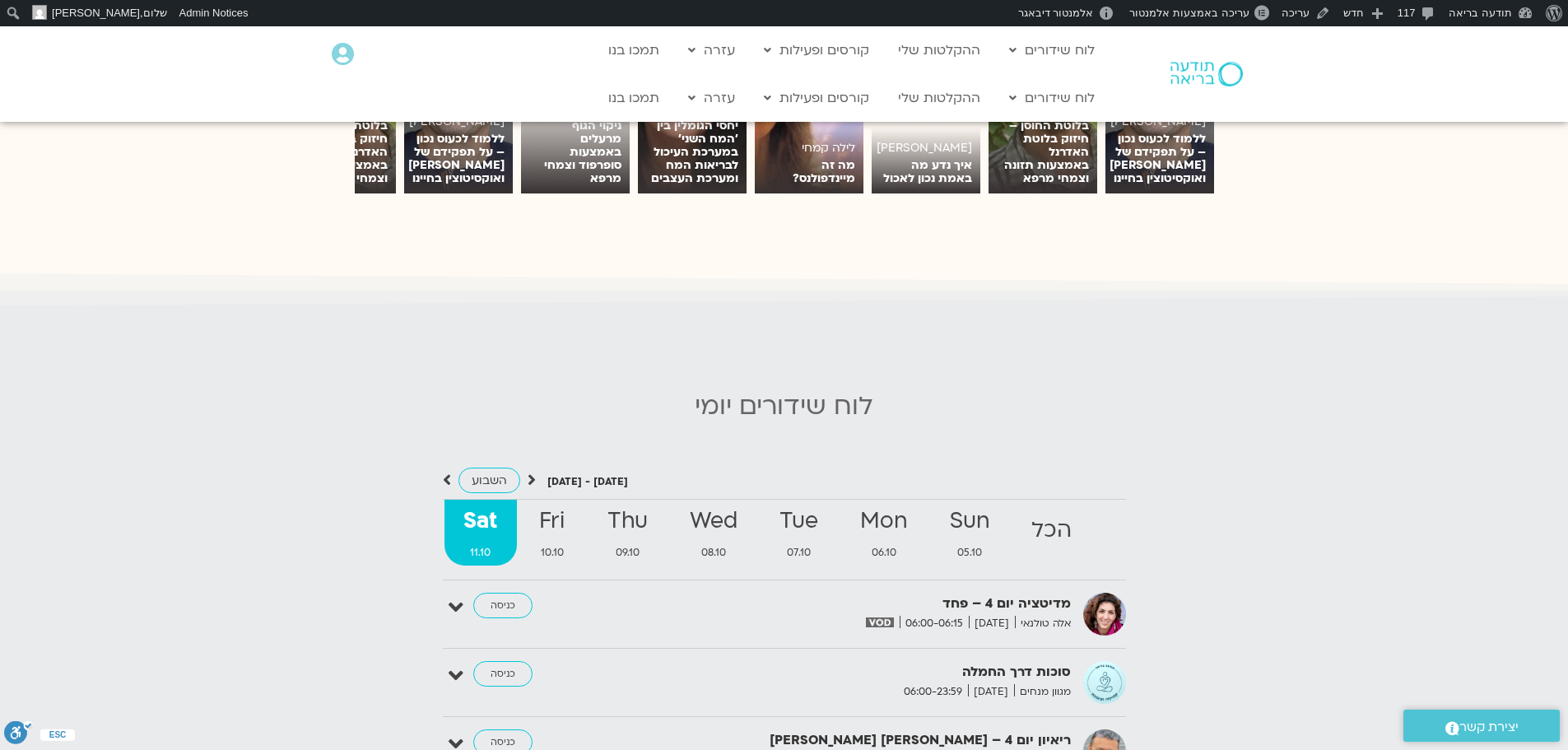
scroll to position [1482, 0]
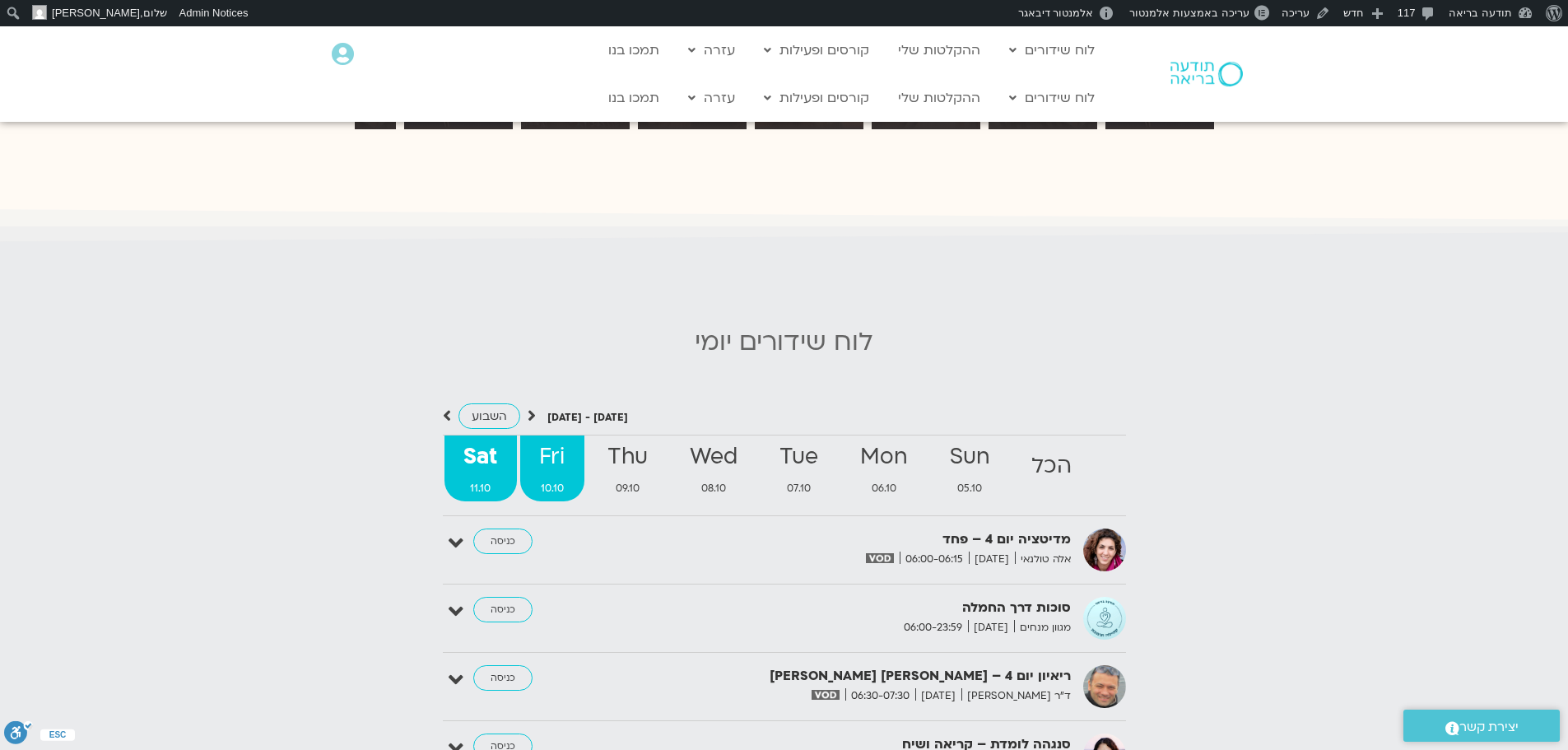
click at [559, 454] on strong "Fri" at bounding box center [553, 457] width 64 height 37
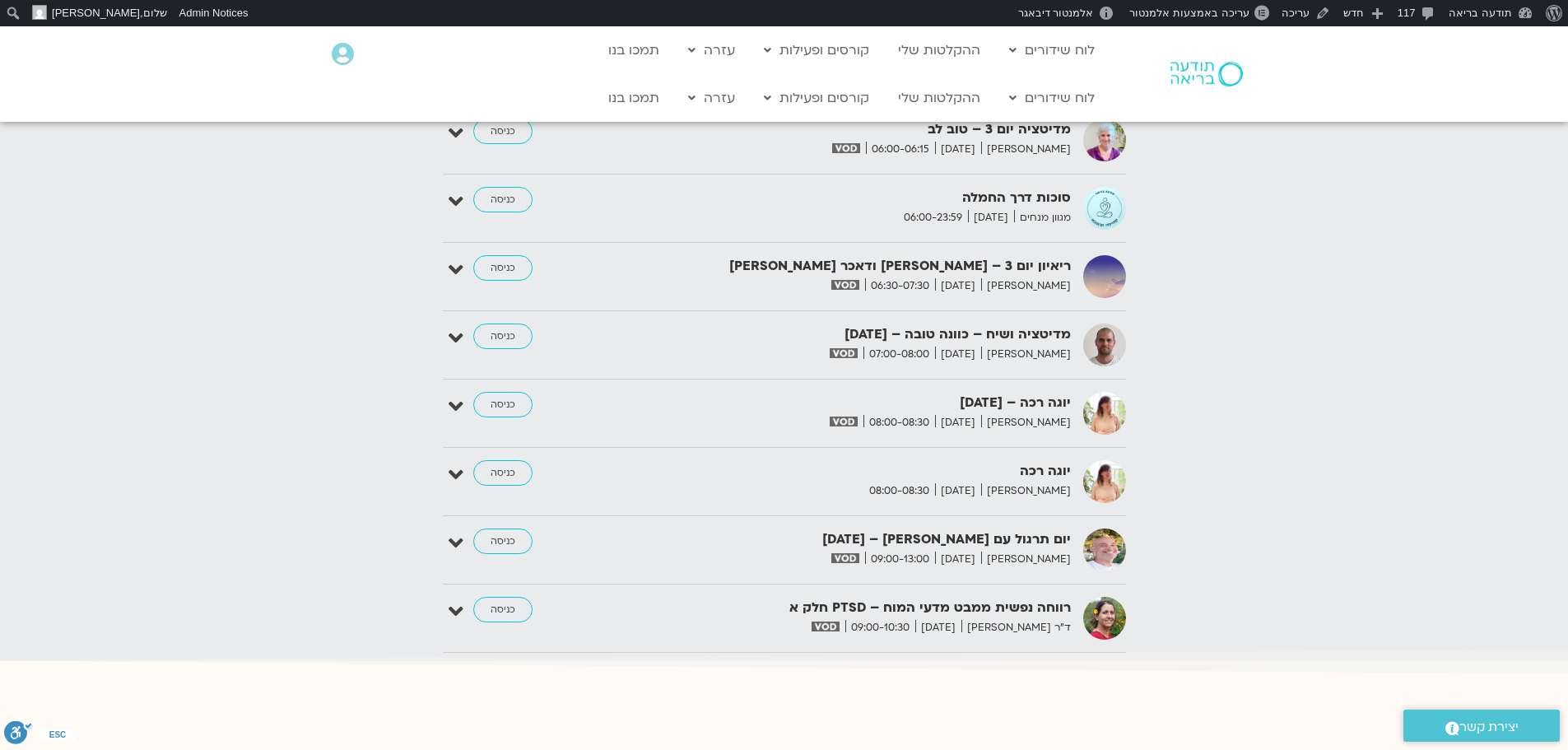
scroll to position [1894, 0]
click at [521, 528] on link "כניסה" at bounding box center [503, 539] width 59 height 26
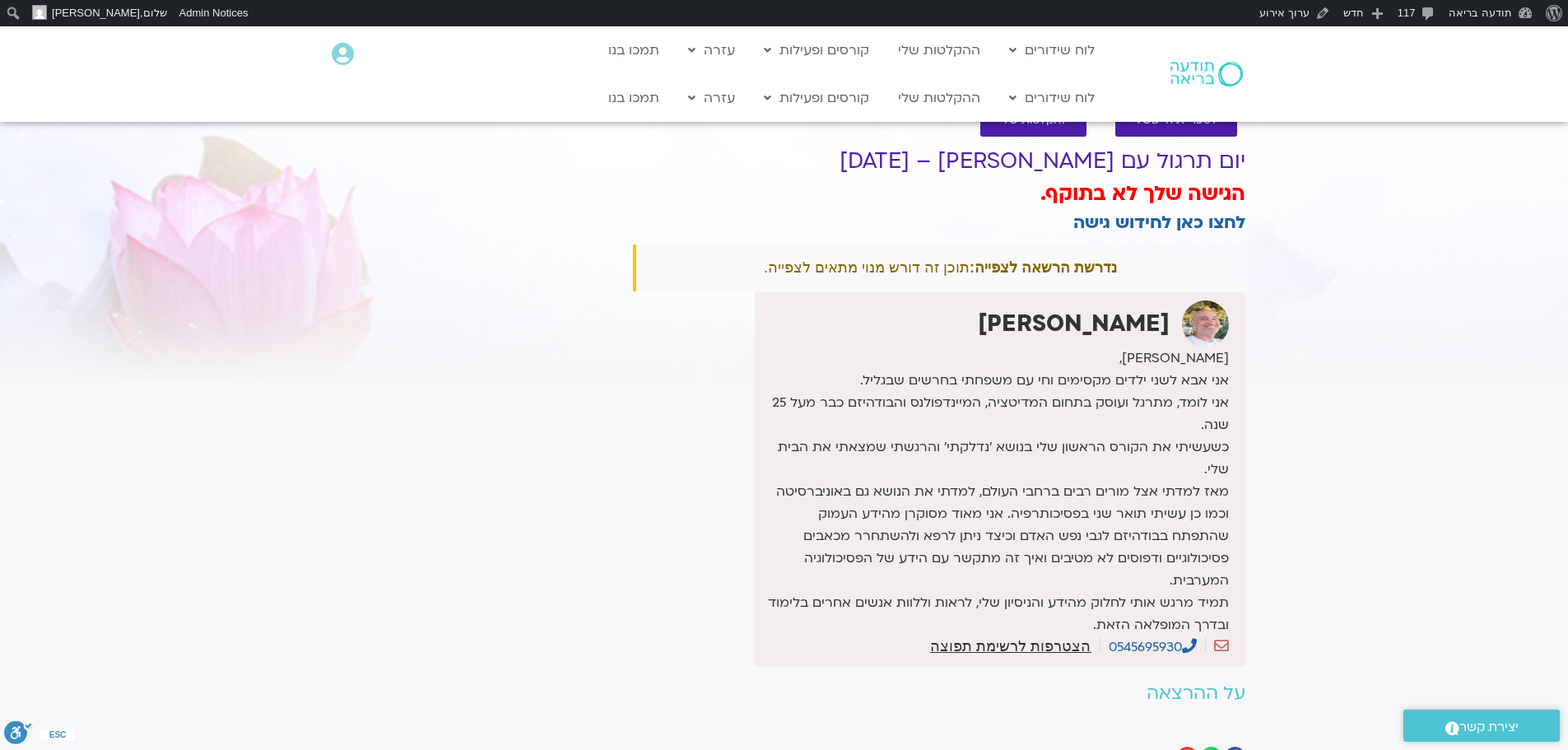
click at [1194, 75] on img at bounding box center [1207, 74] width 73 height 25
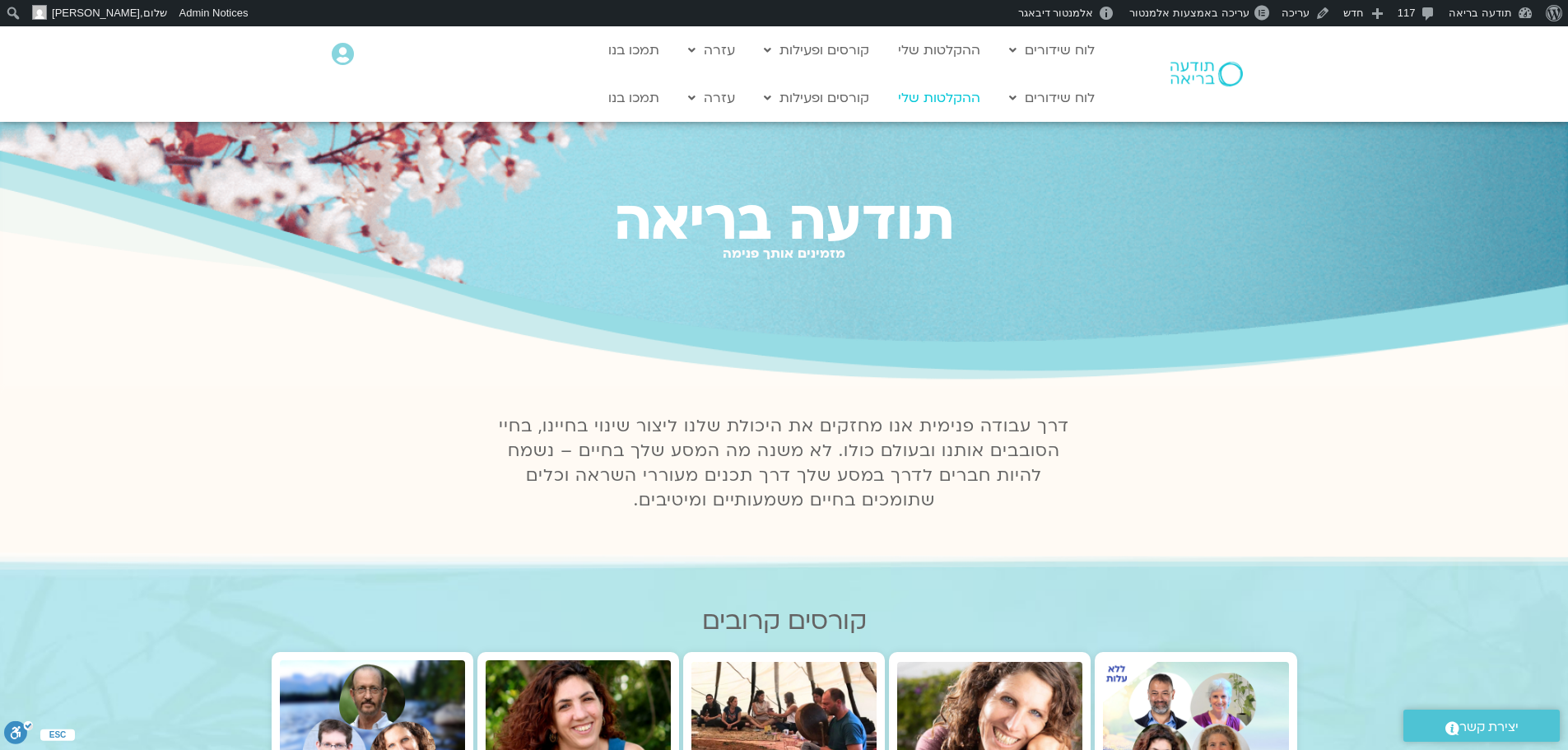
click at [948, 99] on link "ההקלטות שלי" at bounding box center [939, 97] width 99 height 31
